Goal: Task Accomplishment & Management: Use online tool/utility

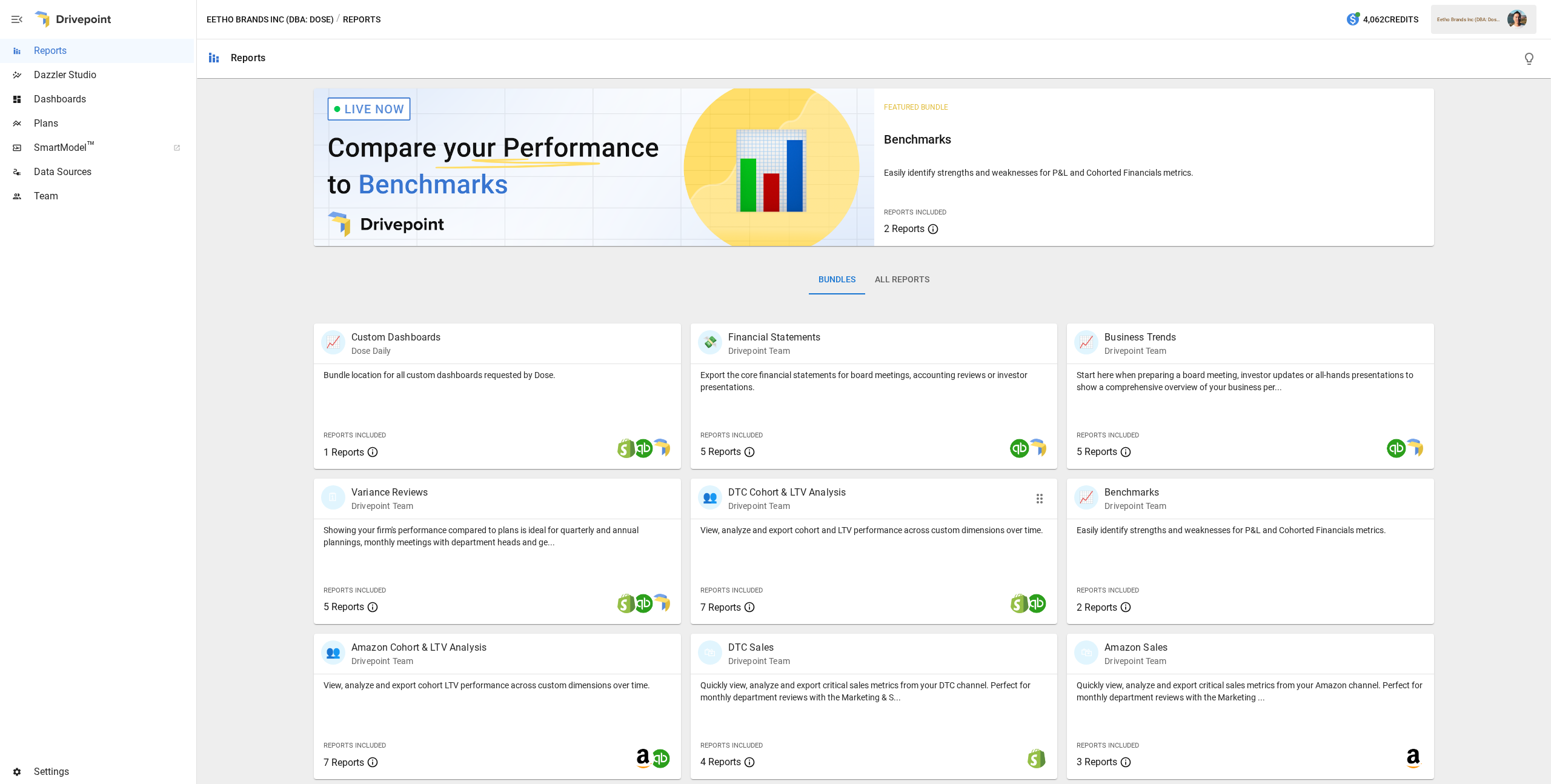
click at [869, 542] on div "View, analyze and export cohort and LTV performance across custom dimensions ov…" at bounding box center [875, 572] width 367 height 105
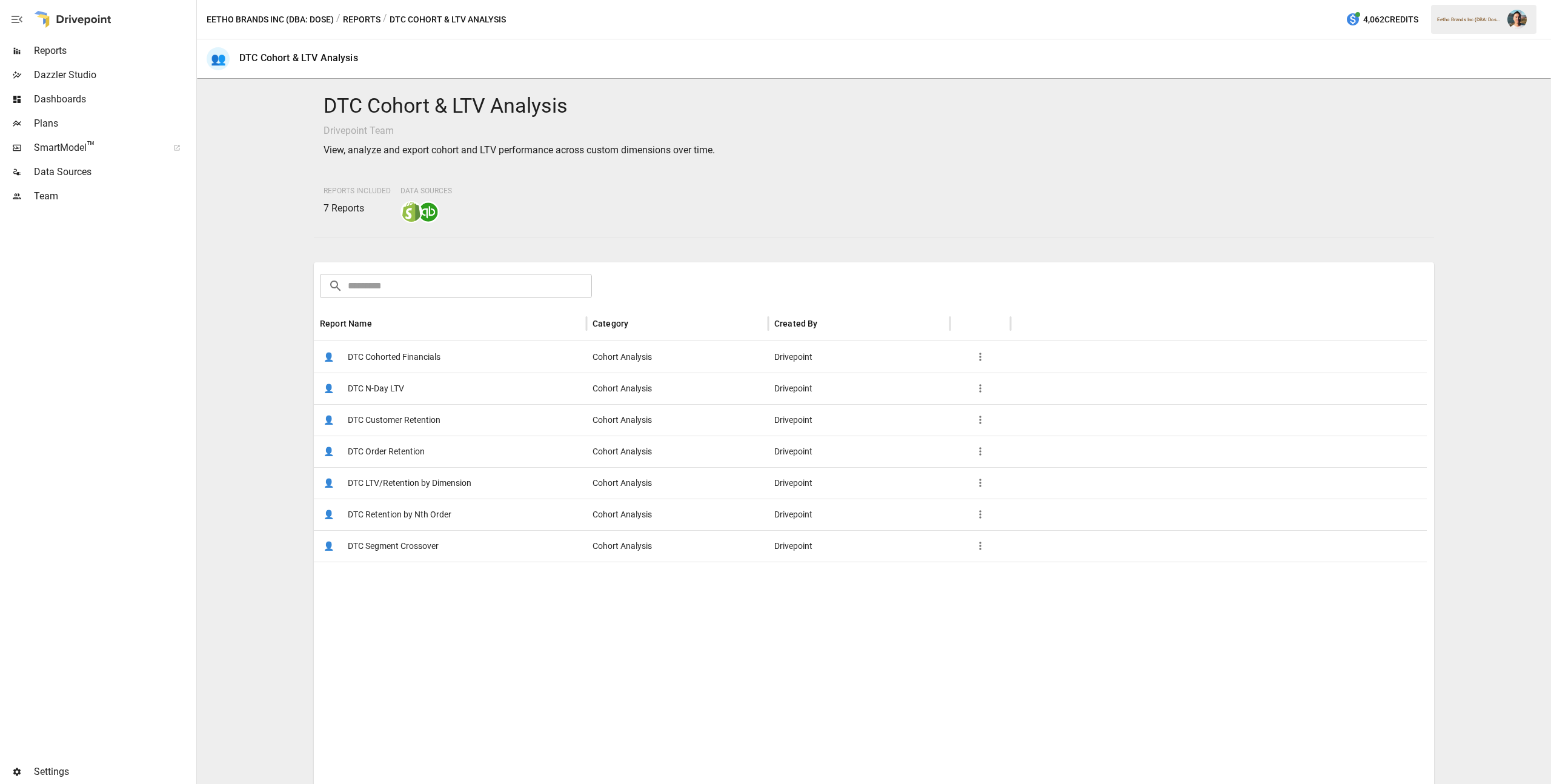
click at [432, 353] on span "DTC Cohorted Financials" at bounding box center [394, 357] width 93 height 31
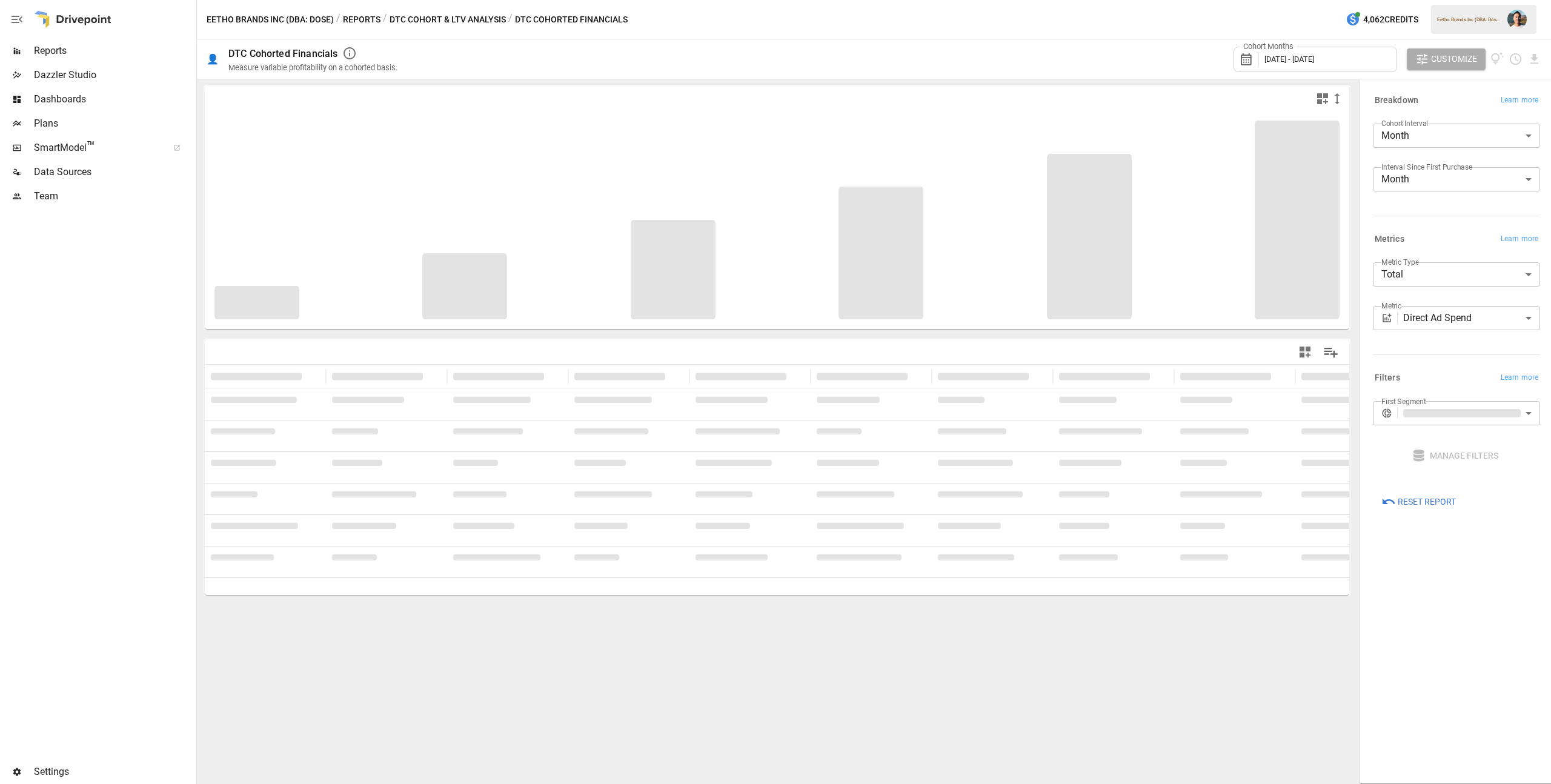
click at [1315, 67] on div "Cohort Months July 2024 - July 2025" at bounding box center [1316, 59] width 163 height 25
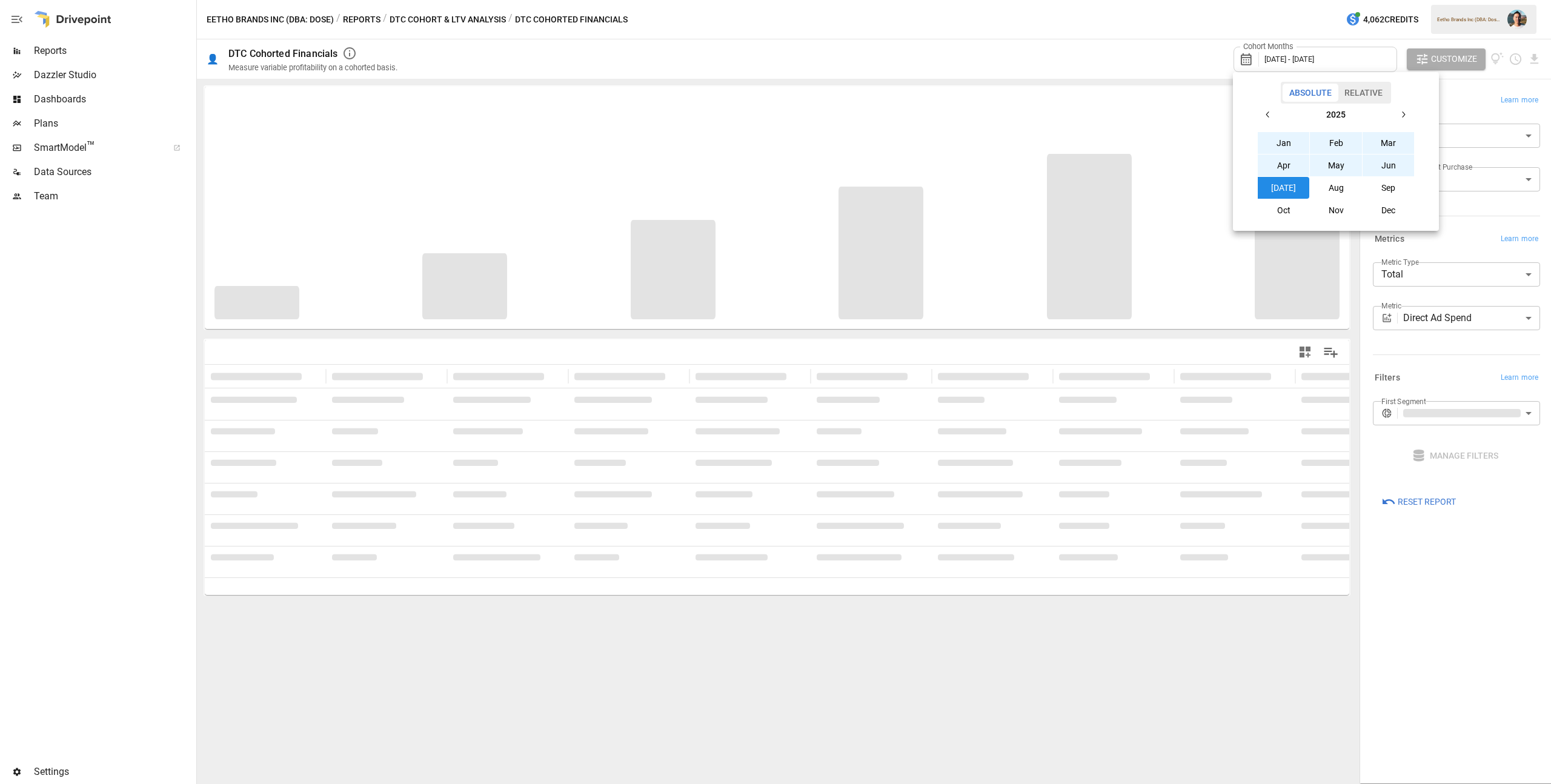
click at [1333, 182] on button "Aug" at bounding box center [1337, 187] width 52 height 22
drag, startPoint x: 1267, startPoint y: 112, endPoint x: 1275, endPoint y: 127, distance: 17.0
click at [1267, 112] on icon "button" at bounding box center [1268, 114] width 10 height 10
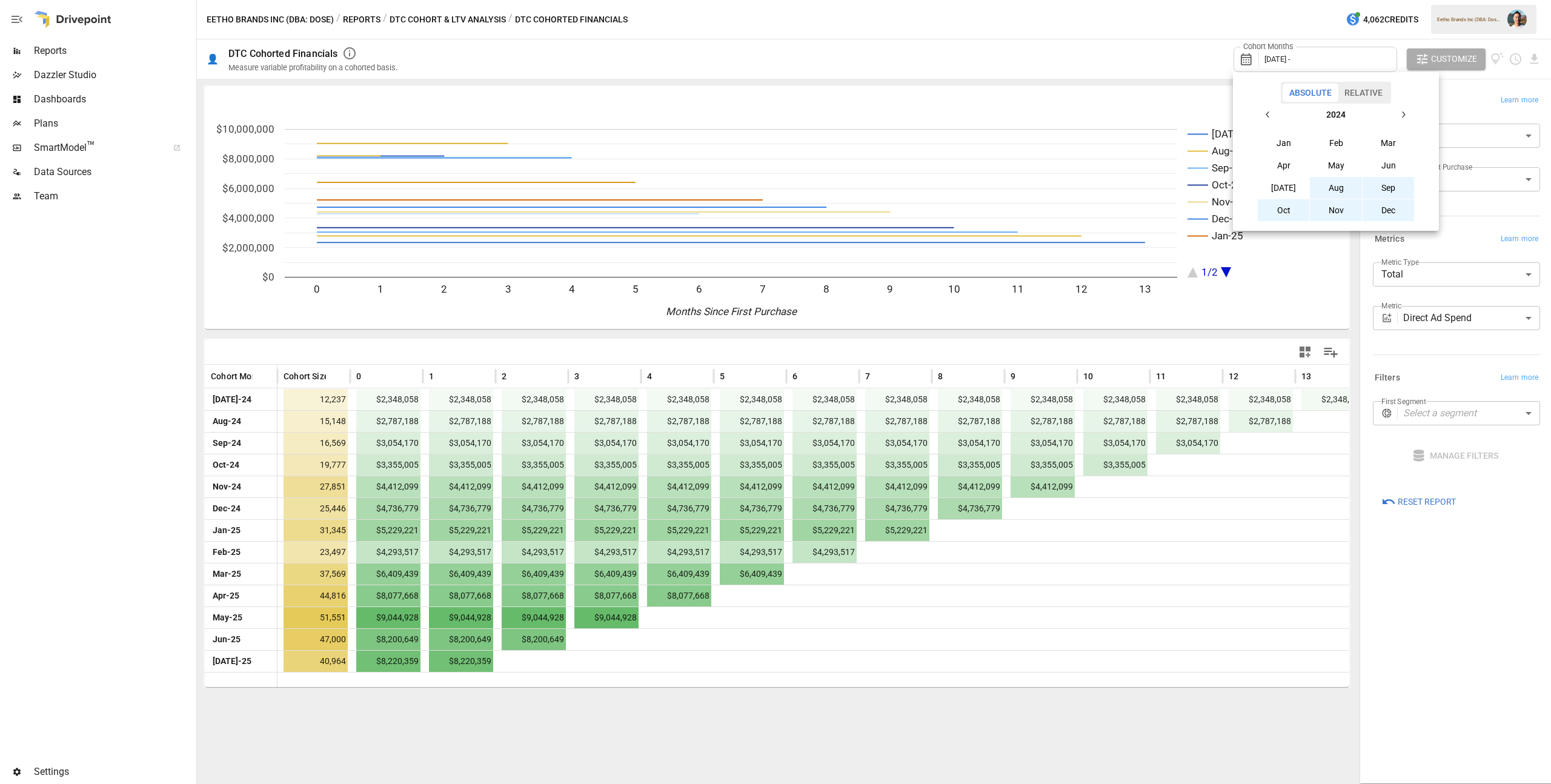
click at [1324, 183] on button "Aug" at bounding box center [1337, 187] width 52 height 22
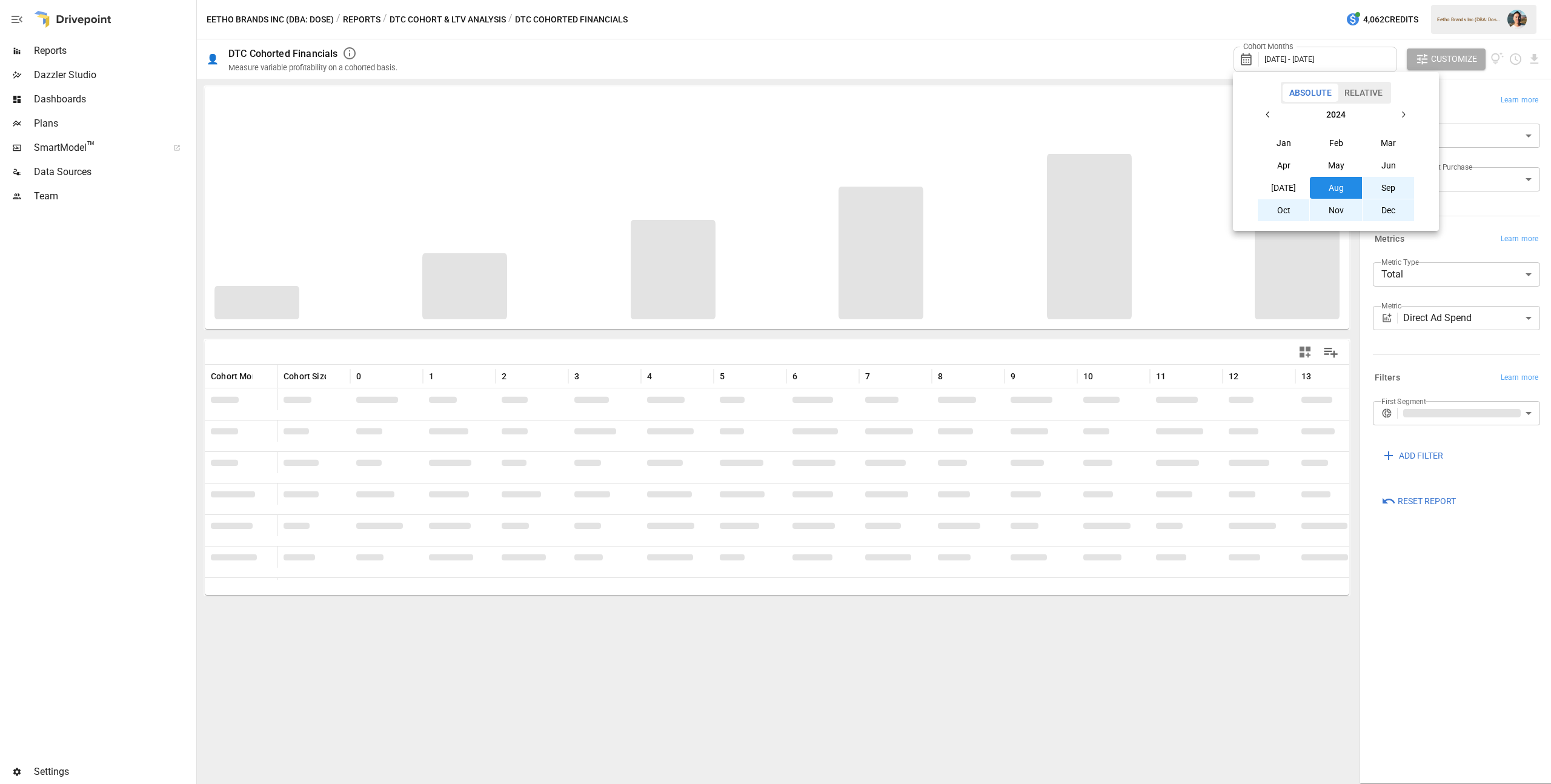
click at [1501, 538] on div at bounding box center [775, 392] width 1551 height 784
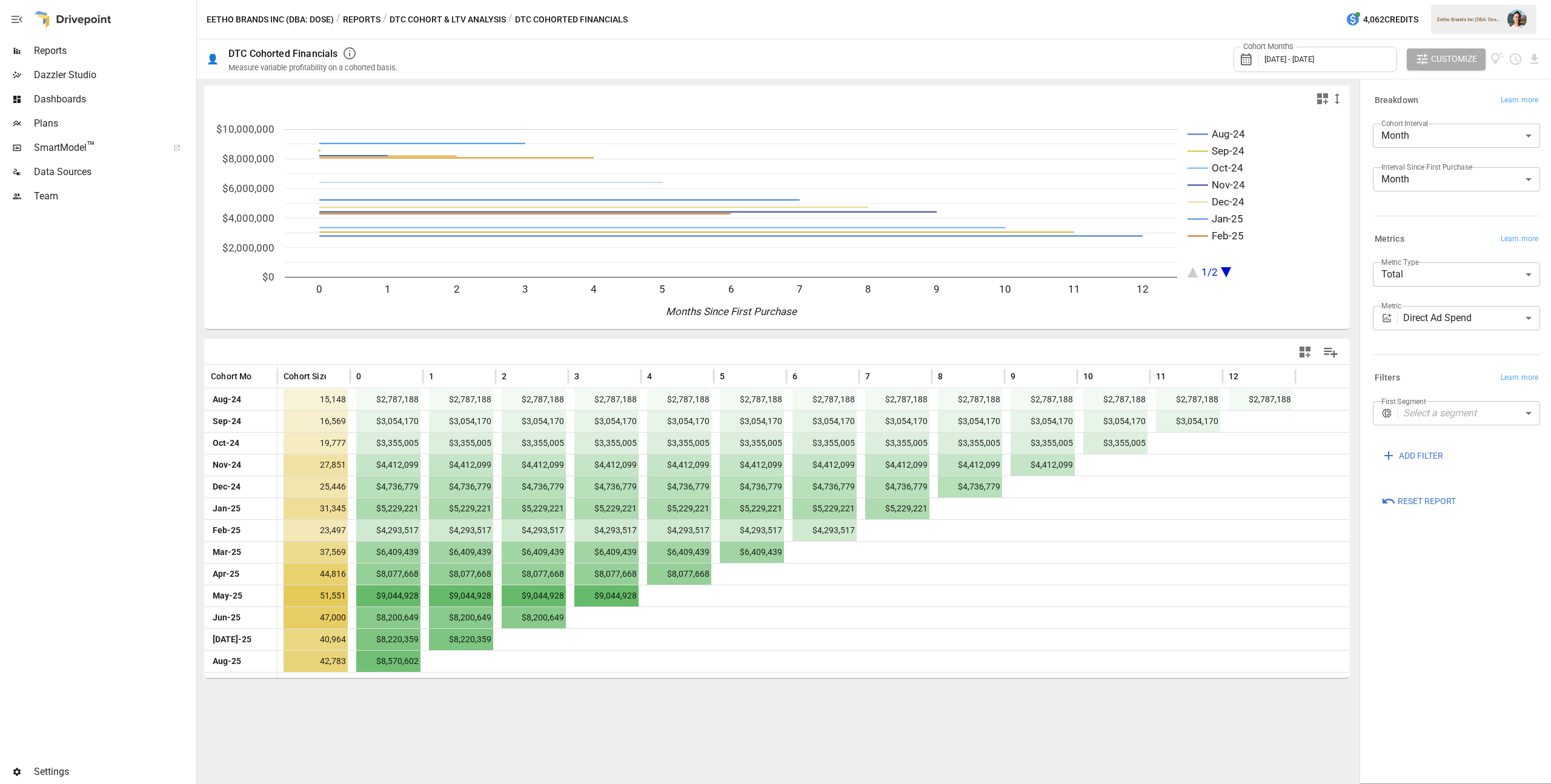
click at [347, 25] on button "Reports" at bounding box center [362, 19] width 37 height 15
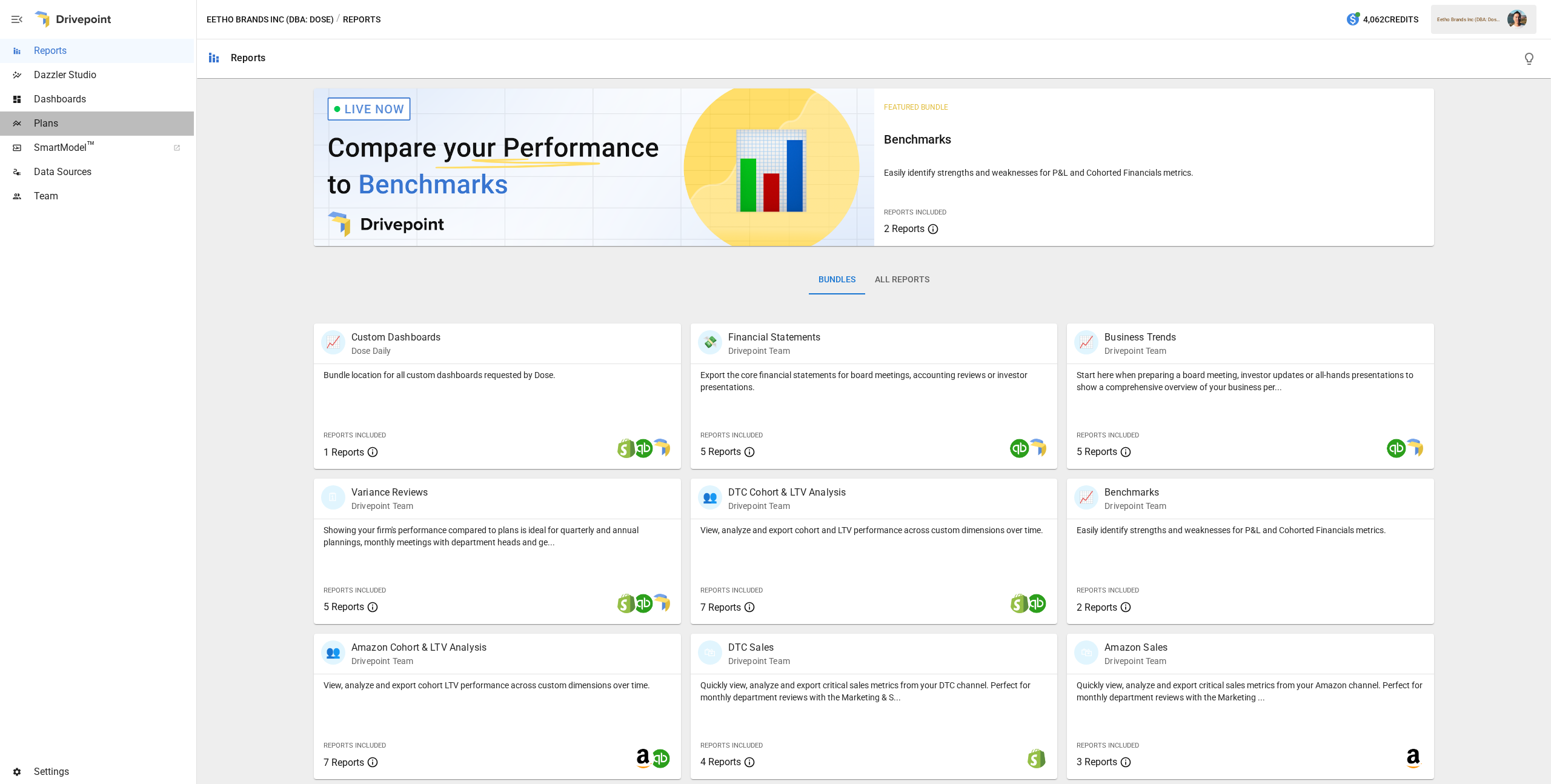
click at [116, 134] on div "Plans" at bounding box center [97, 124] width 194 height 24
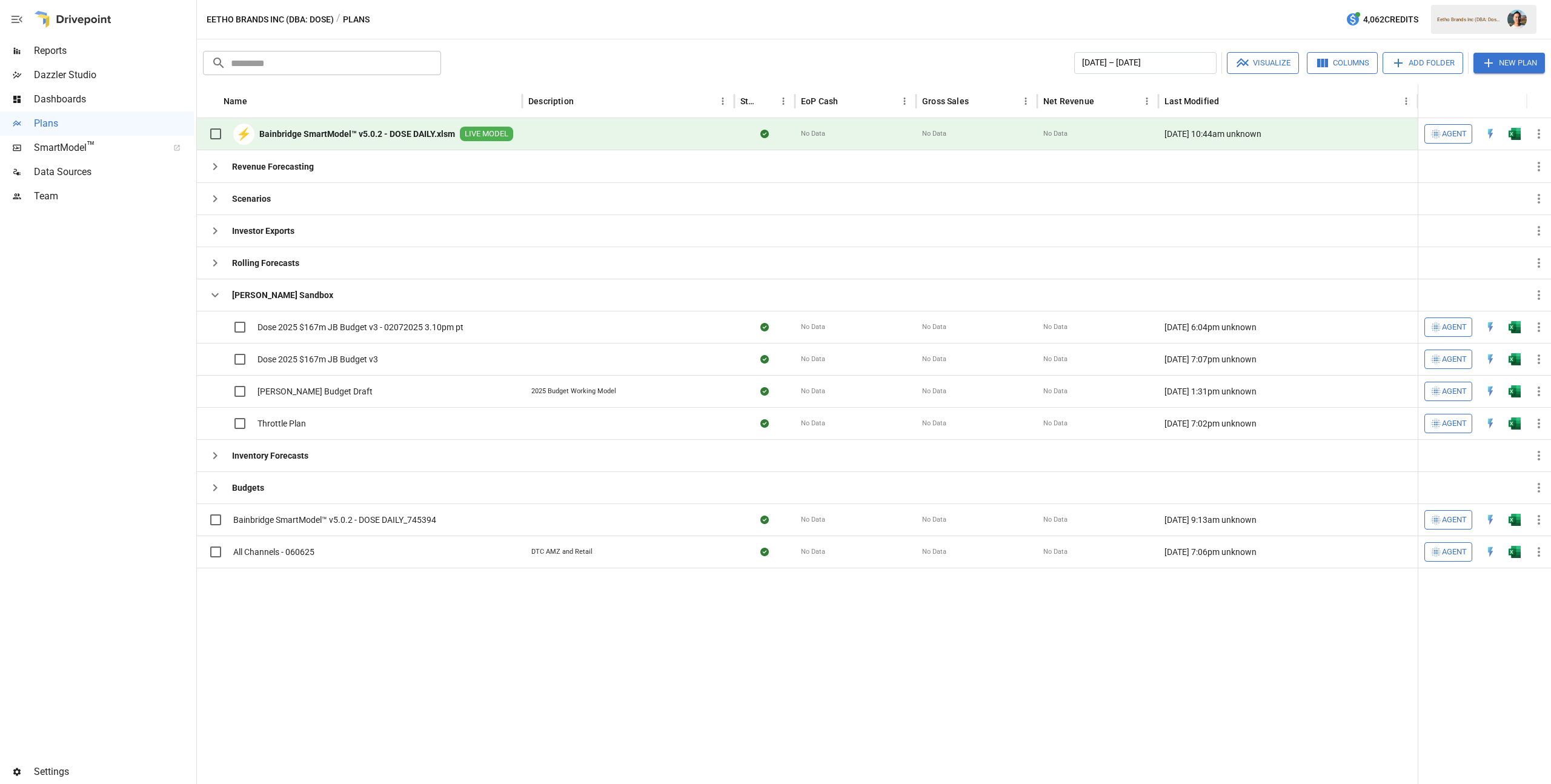
click at [121, 167] on span "Data Sources" at bounding box center [113, 172] width 160 height 14
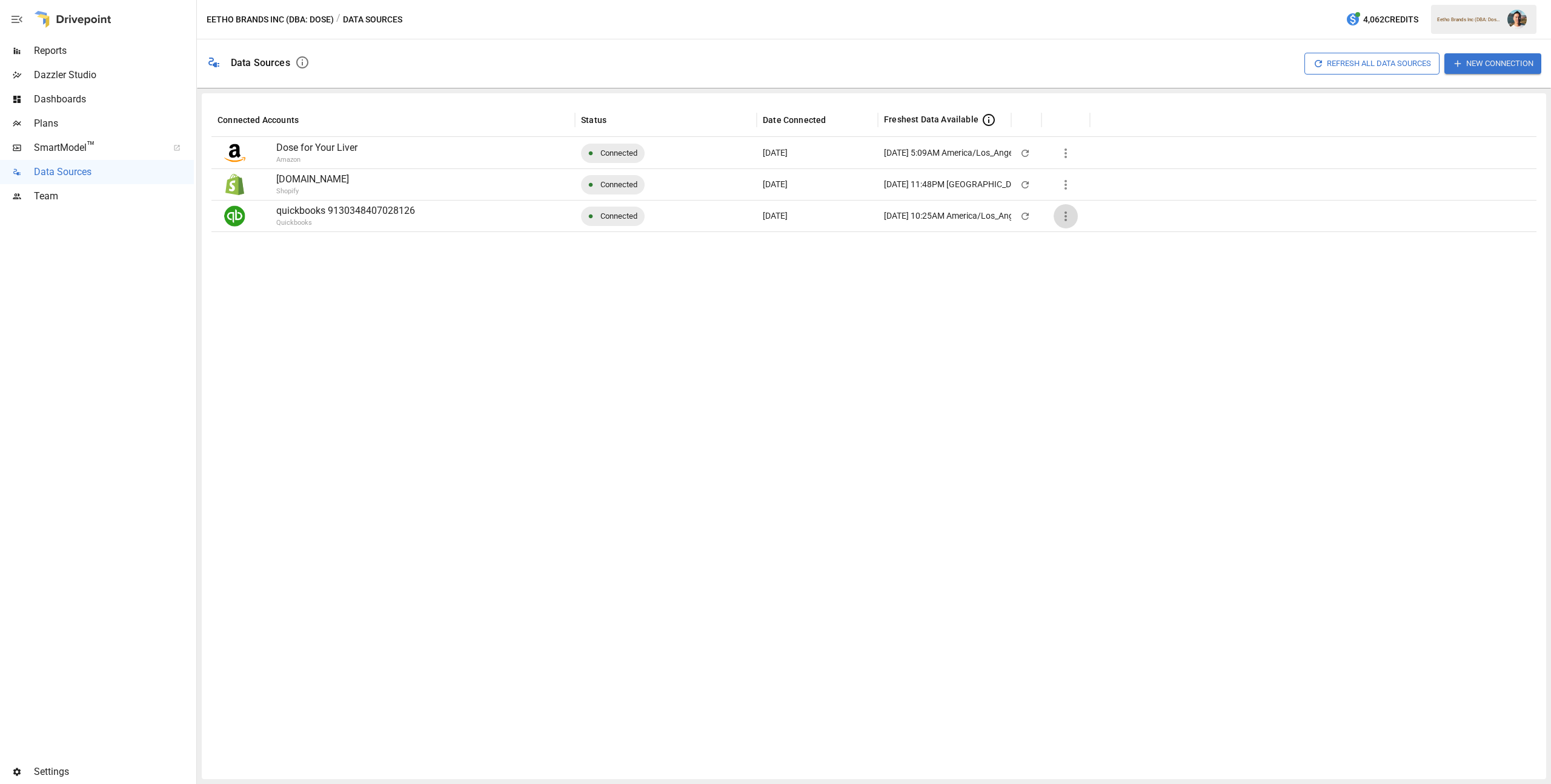
click at [1073, 212] on icon "button" at bounding box center [1065, 216] width 14 height 14
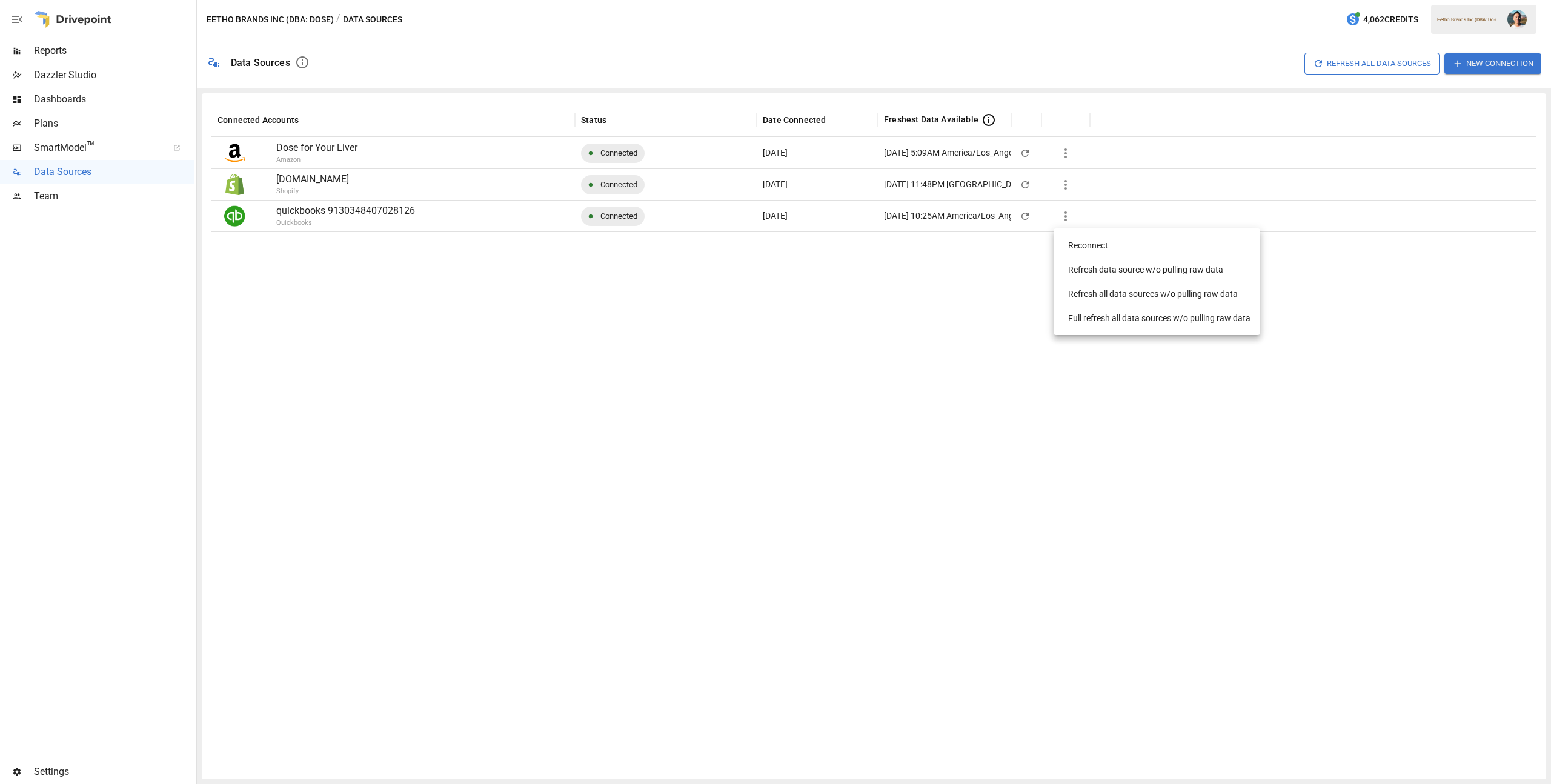
click at [1245, 381] on div at bounding box center [775, 392] width 1551 height 784
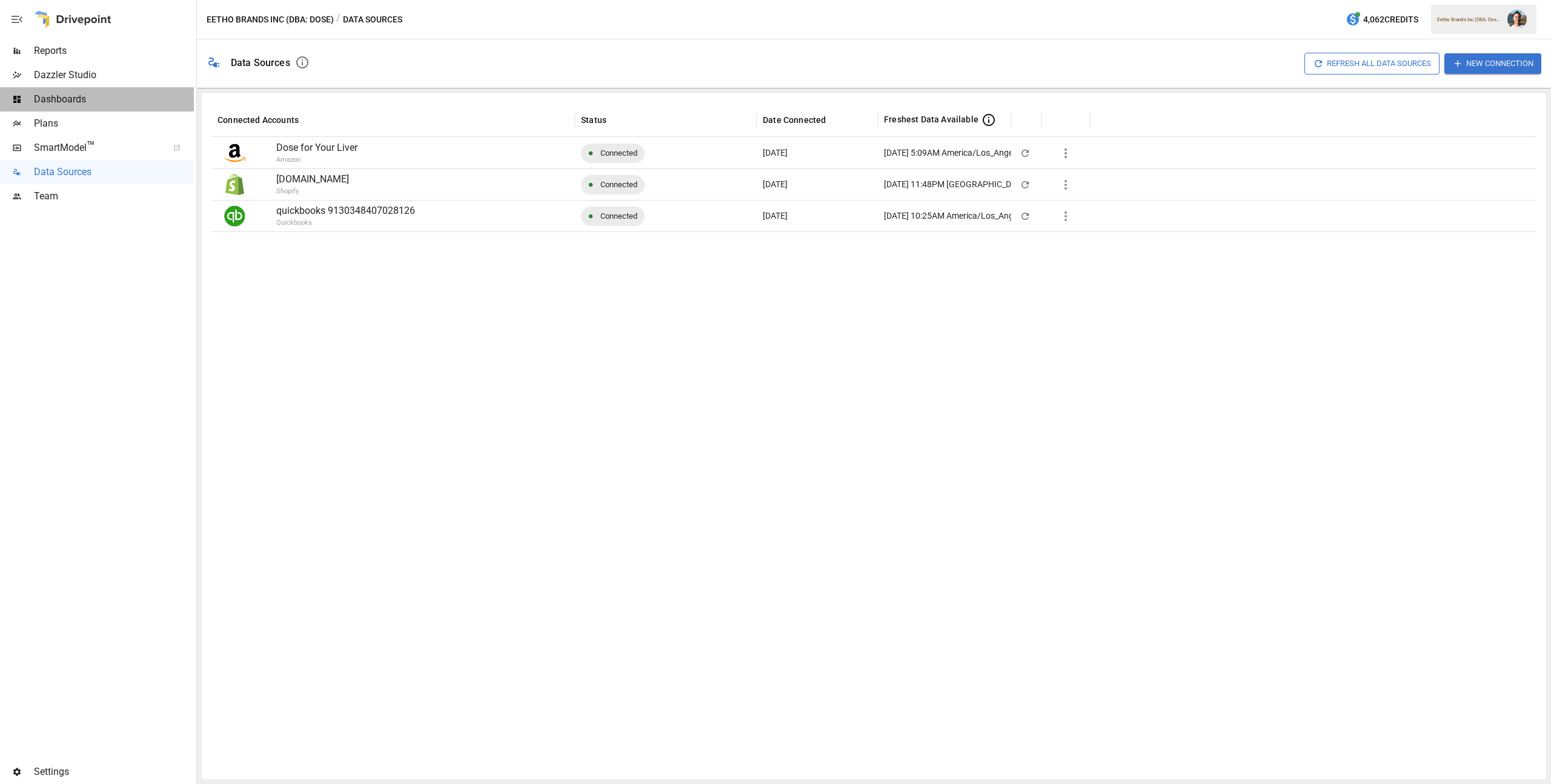
click at [136, 101] on span "Dashboards" at bounding box center [113, 99] width 160 height 14
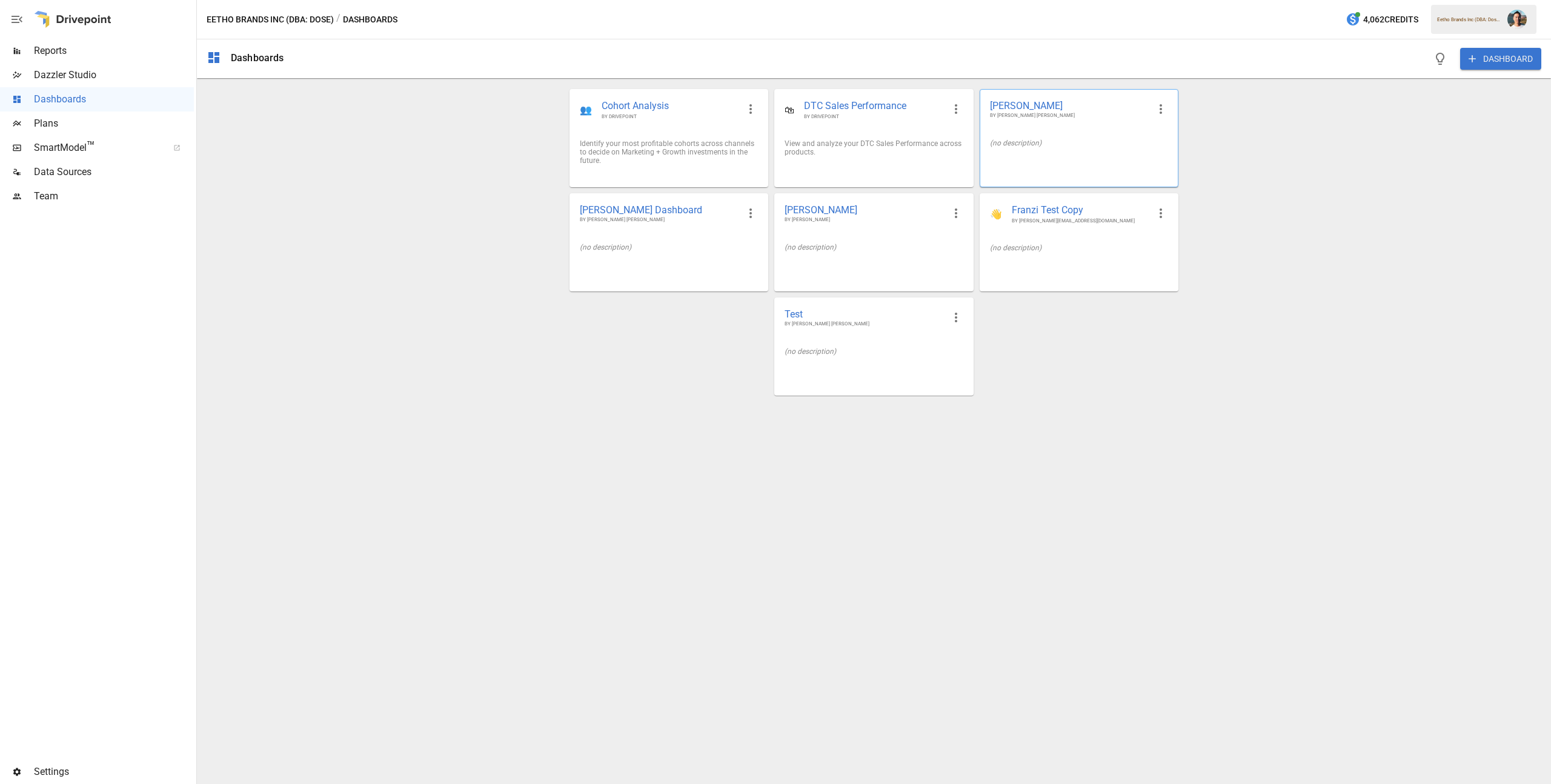
click at [1035, 182] on div "Daley BY DALEY MEISTRELL (no description)" at bounding box center [1079, 138] width 199 height 98
click at [43, 49] on span "Reports" at bounding box center [113, 50] width 160 height 14
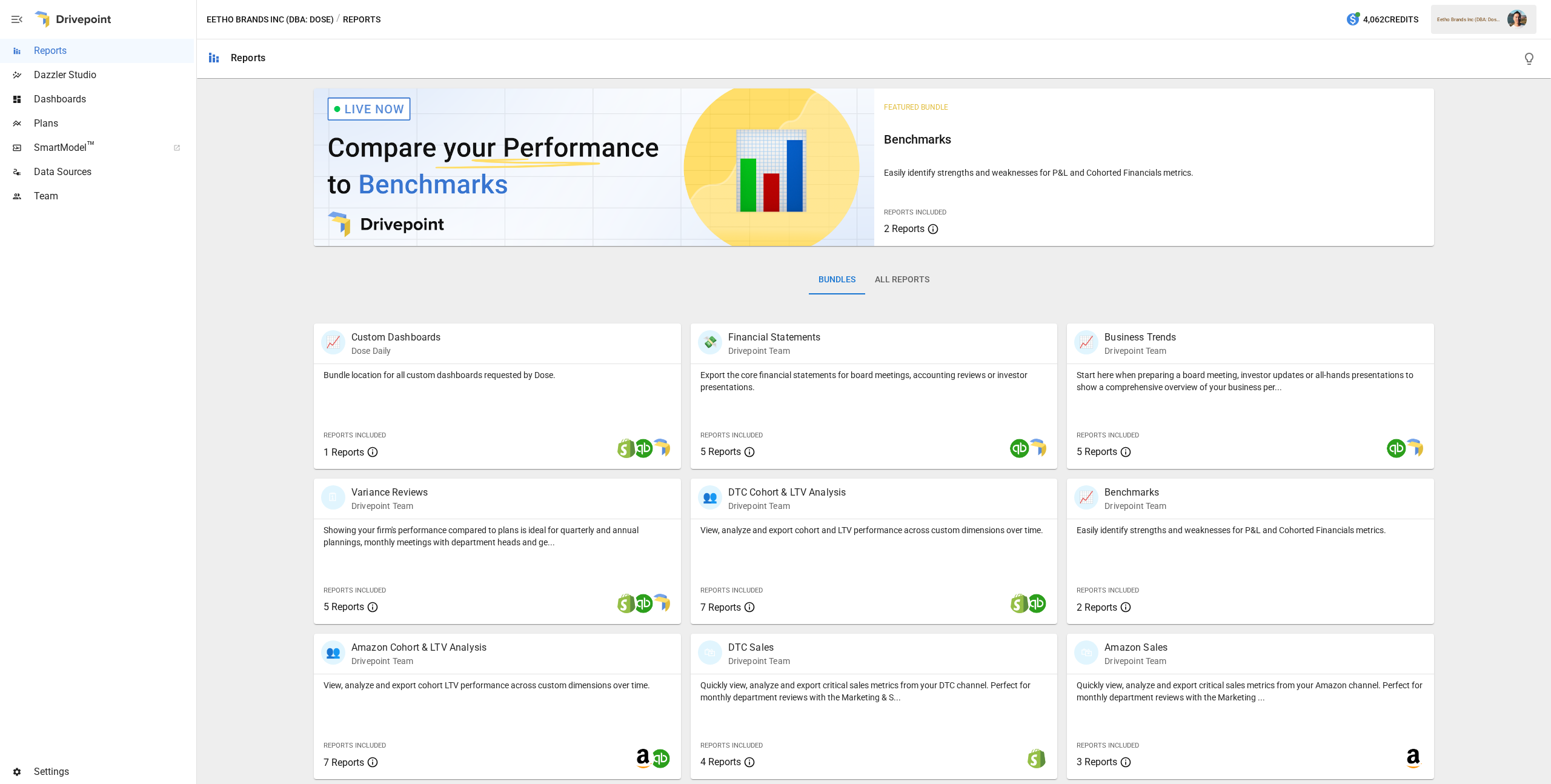
click at [78, 97] on span "Dashboards" at bounding box center [113, 99] width 160 height 14
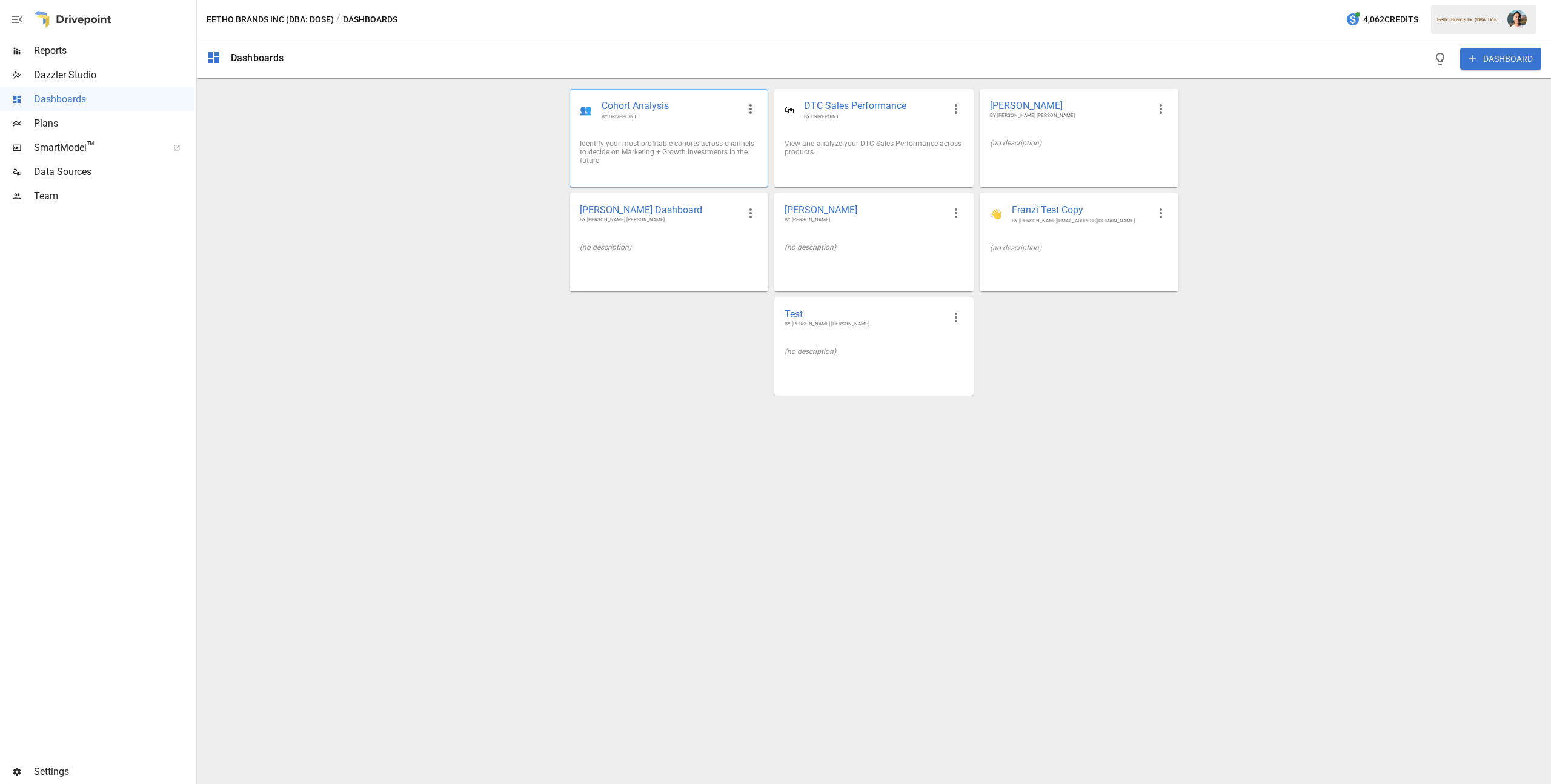
click at [614, 160] on div "Identify your most profitable cohorts across channels to decide on Marketing + …" at bounding box center [669, 152] width 178 height 25
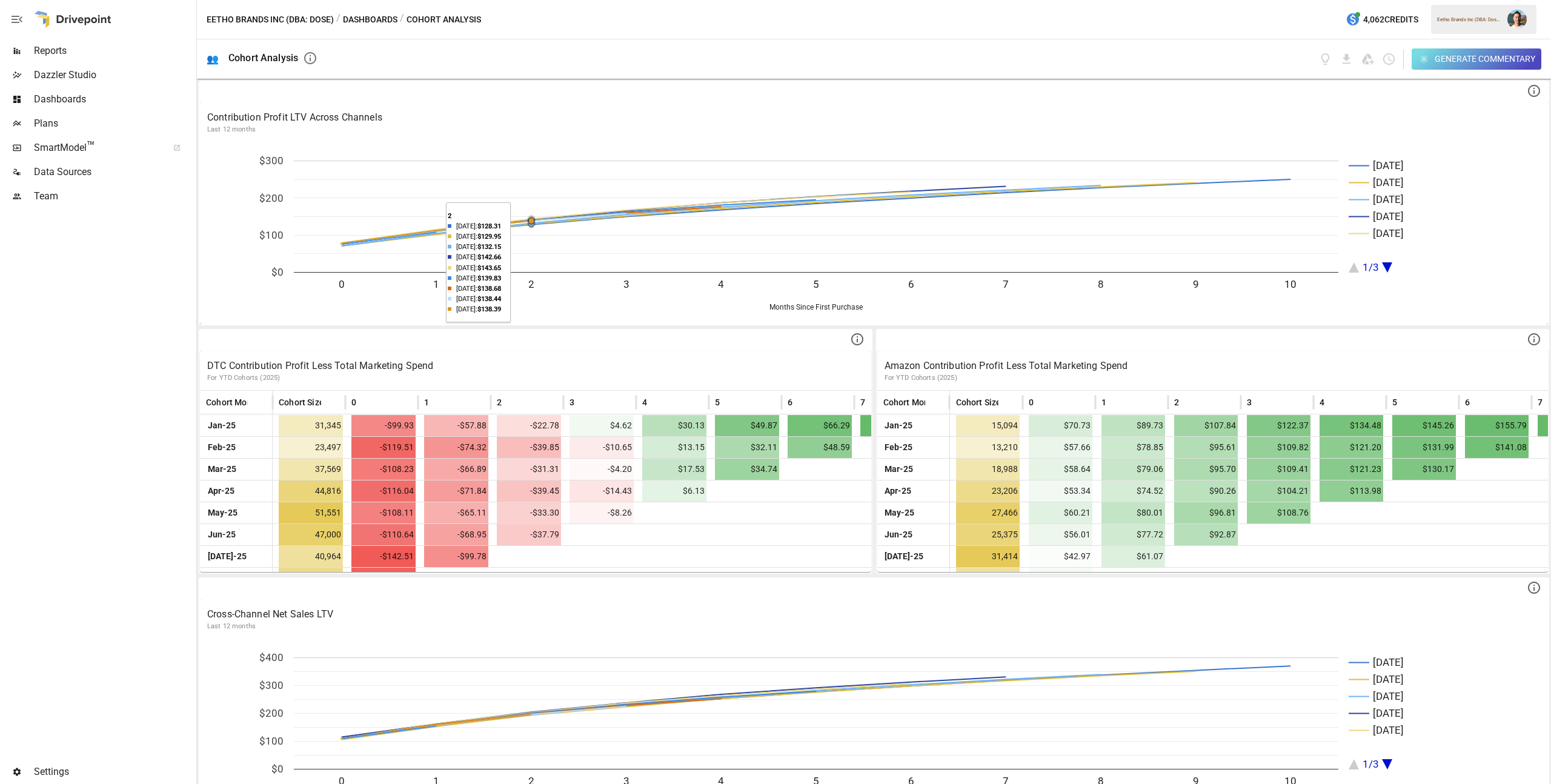
click at [106, 168] on span "Data Sources" at bounding box center [113, 172] width 160 height 14
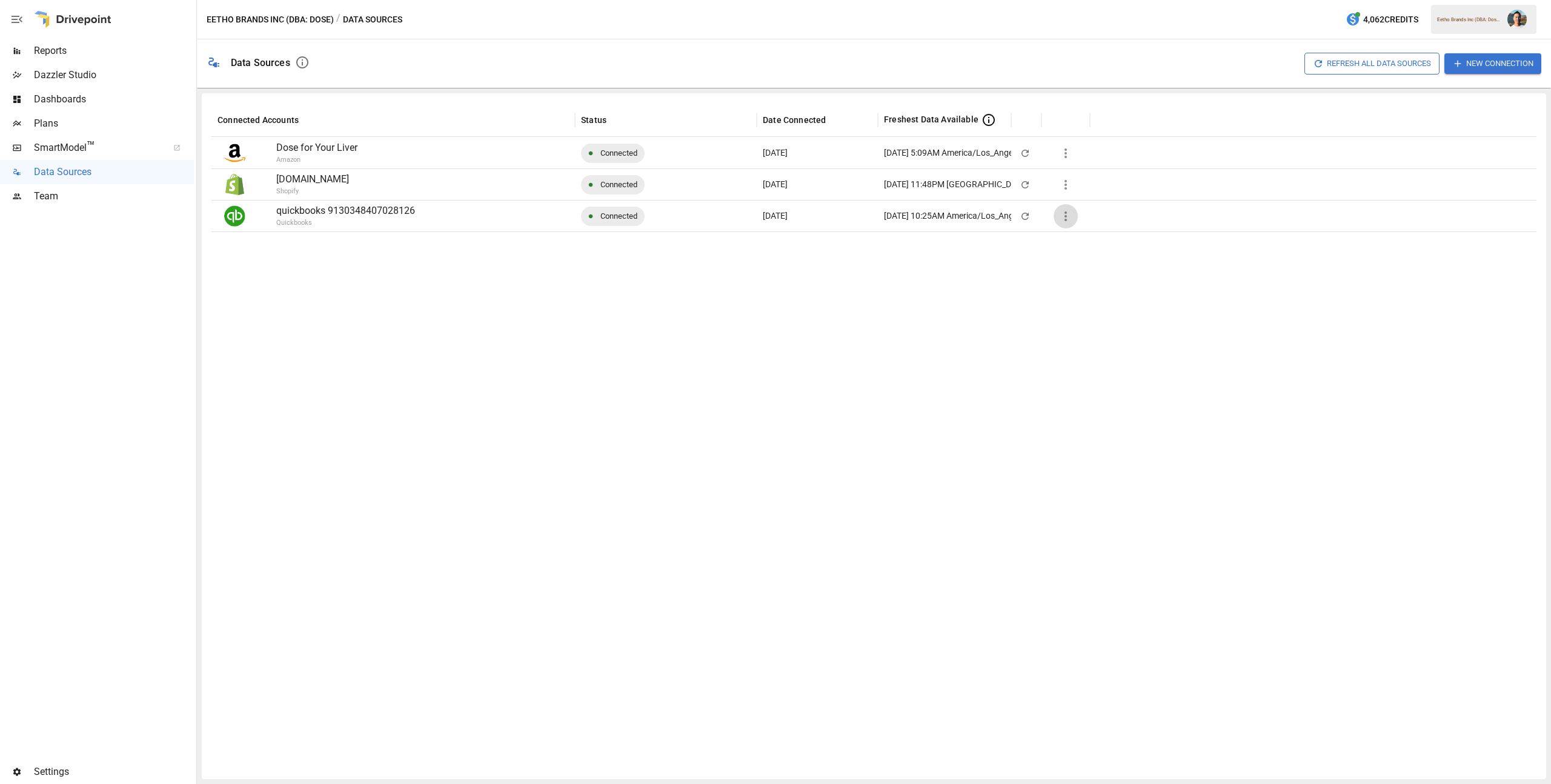
click at [1067, 210] on icon "button" at bounding box center [1065, 216] width 14 height 14
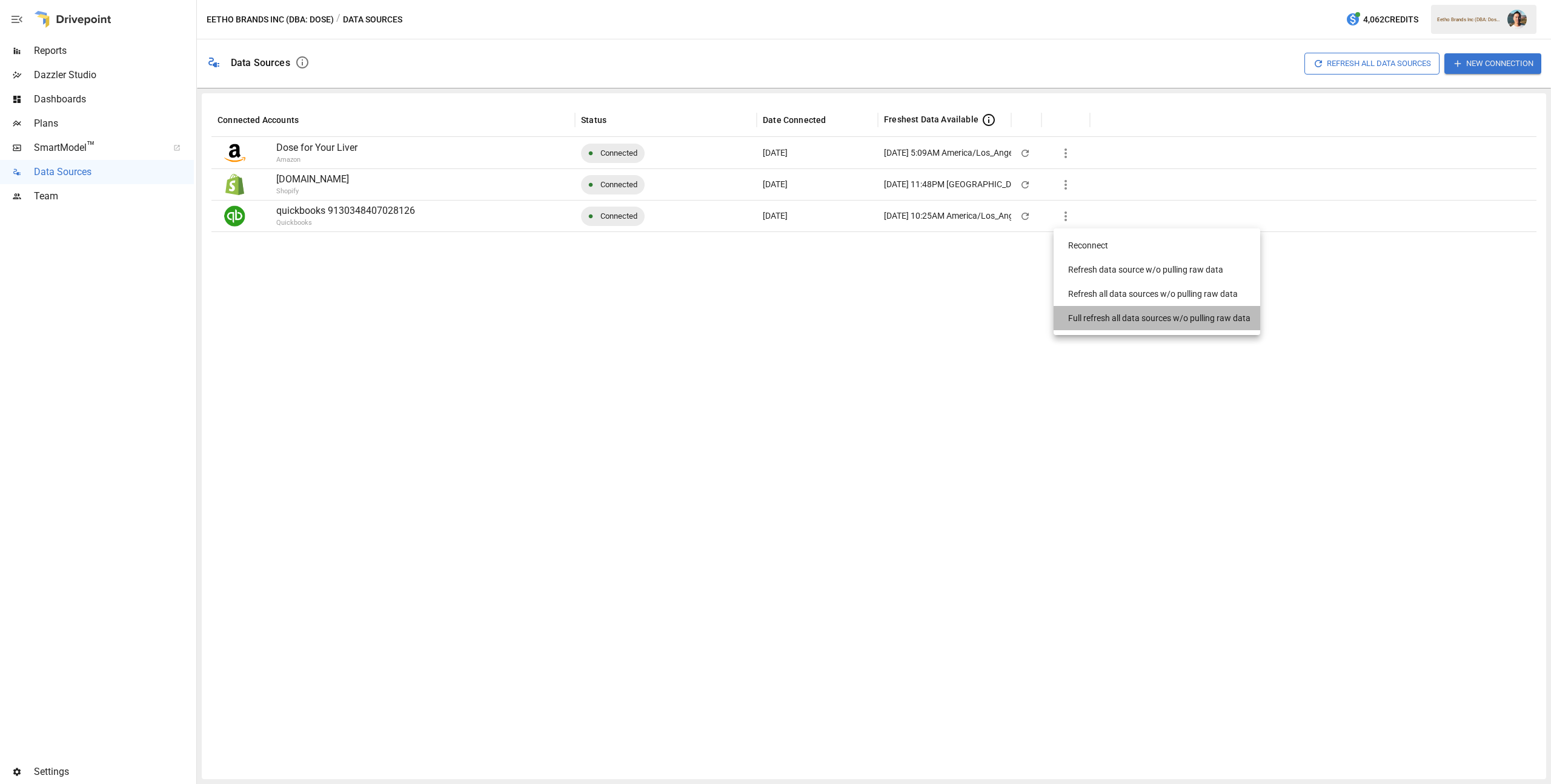
click at [1152, 321] on div "Full refresh all data sources w/o pulling raw data" at bounding box center [1159, 318] width 182 height 13
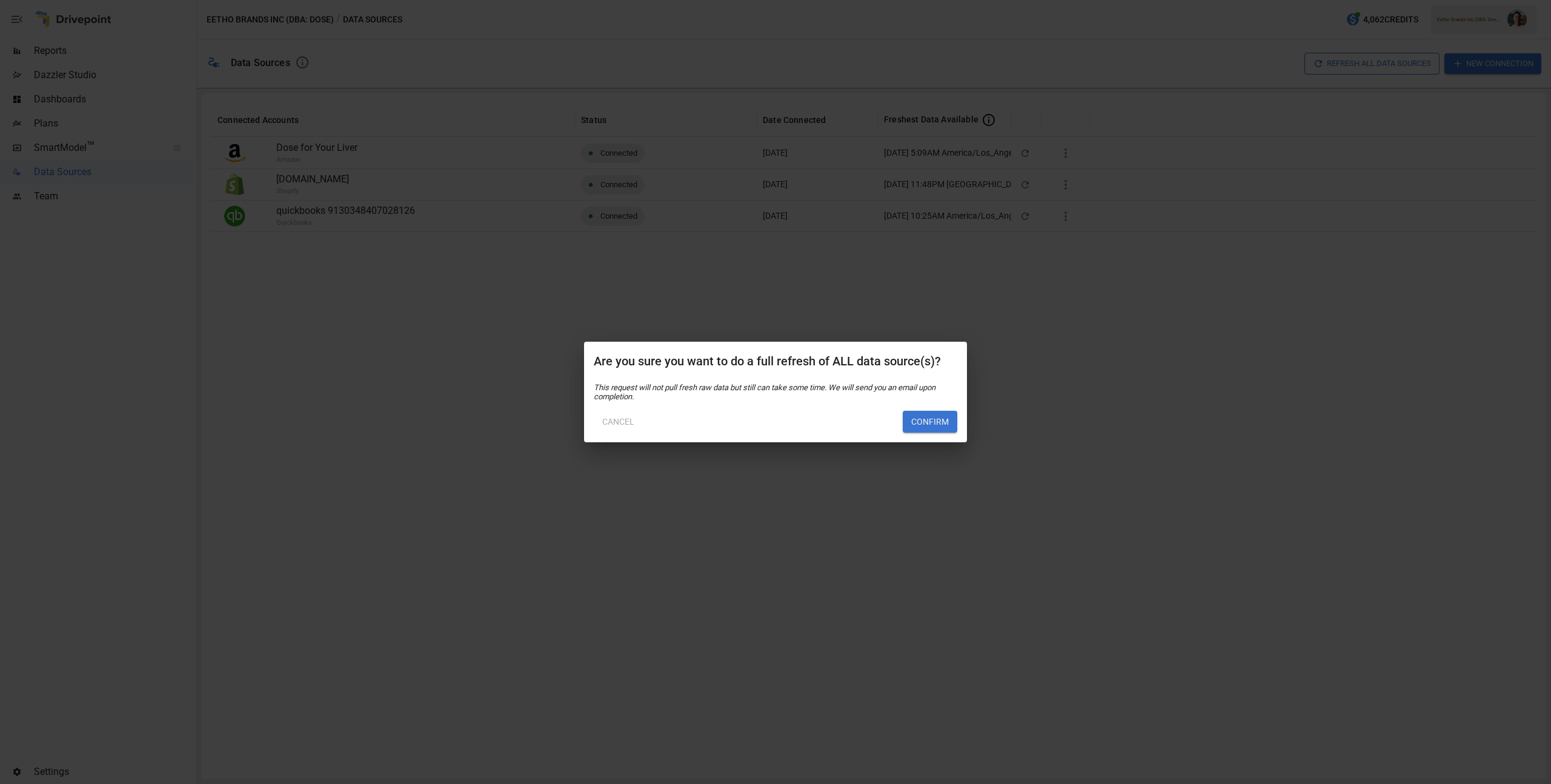
click at [928, 417] on button "Confirm" at bounding box center [930, 421] width 55 height 22
